Goal: Information Seeking & Learning: Learn about a topic

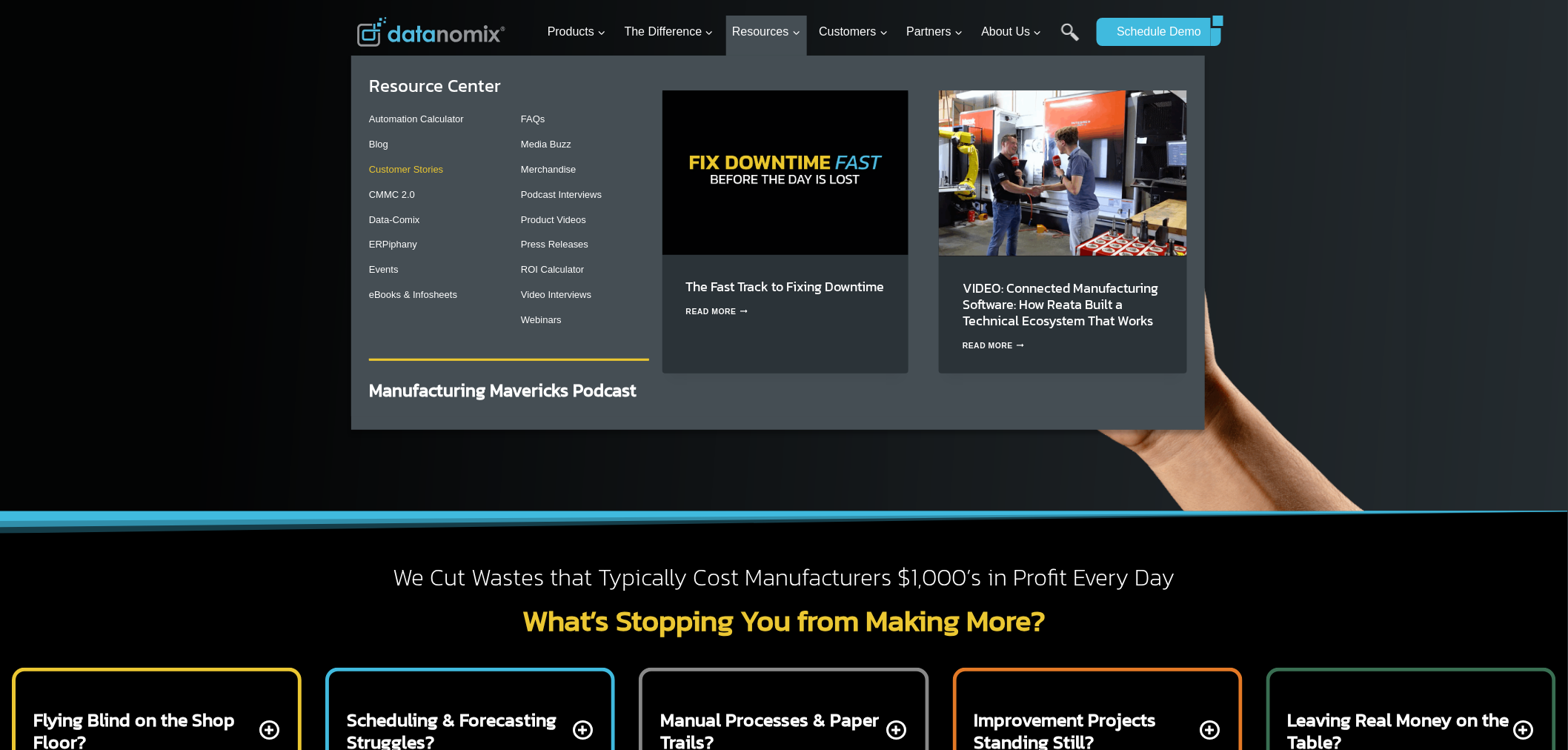
click at [417, 165] on link "Customer Stories" at bounding box center [406, 169] width 74 height 11
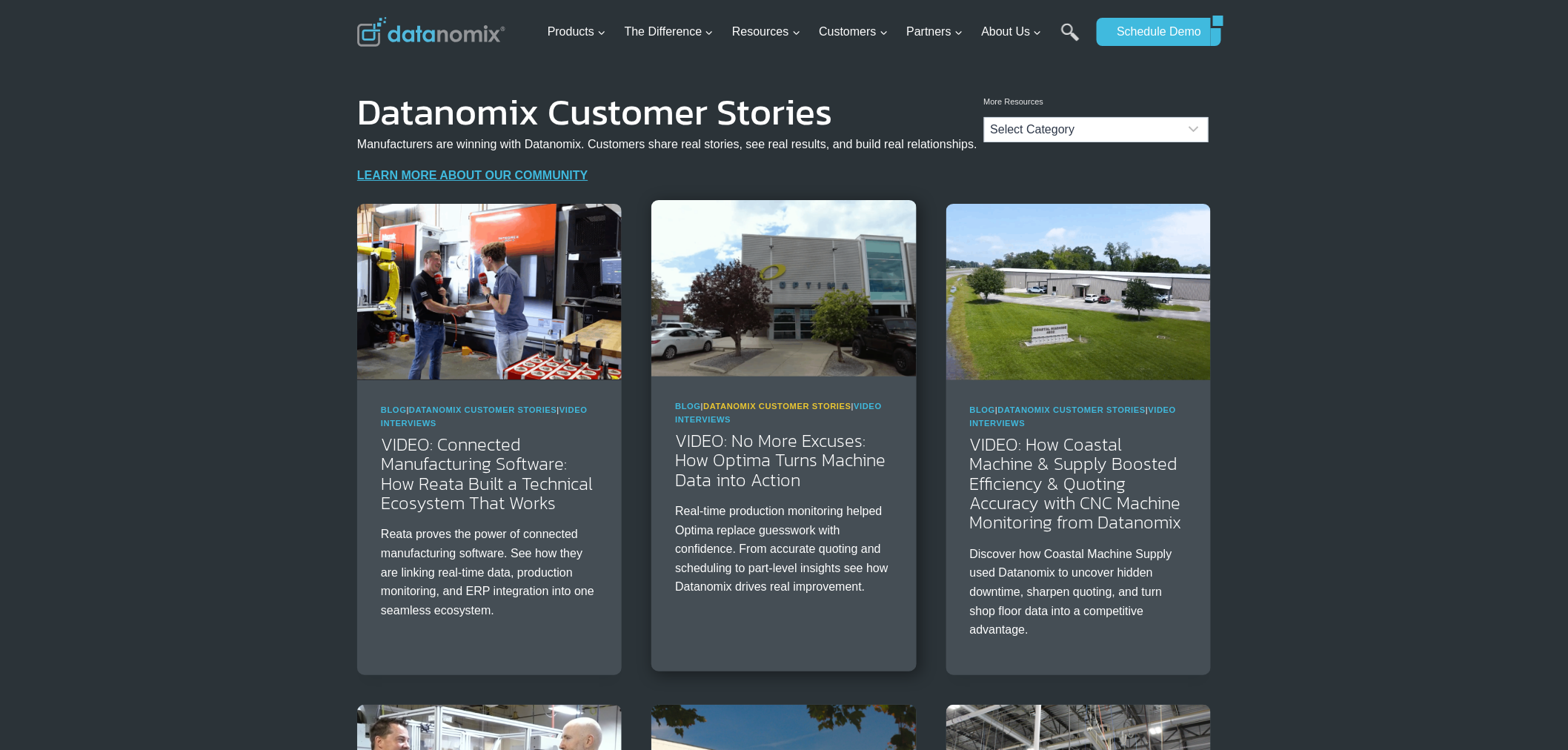
click at [806, 403] on link "Datanomix Customer Stories" at bounding box center [777, 406] width 148 height 8
click at [754, 482] on link "VIDEO: No More Excuses: How Optima Turns Machine Data into Action" at bounding box center [780, 460] width 210 height 65
